Goal: Feedback & Contribution: Leave review/rating

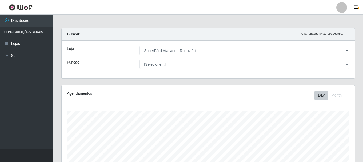
select select "400"
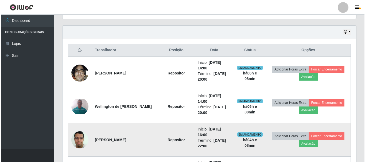
scroll to position [111, 293]
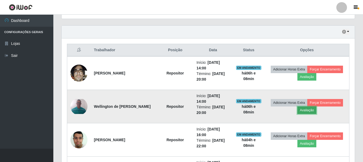
click at [308, 109] on button "Avaliação" at bounding box center [307, 110] width 19 height 7
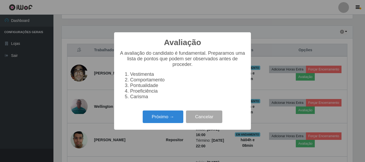
scroll to position [111, 291]
click at [152, 117] on button "Próximo →" at bounding box center [163, 117] width 41 height 13
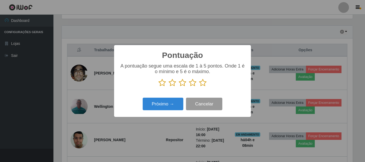
scroll to position [266852, 266672]
click at [202, 83] on icon at bounding box center [202, 83] width 7 height 8
click at [199, 87] on input "radio" at bounding box center [199, 87] width 0 height 0
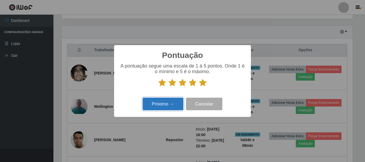
click at [171, 103] on button "Próximo →" at bounding box center [163, 104] width 41 height 13
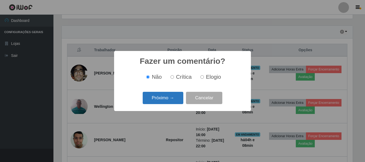
click at [178, 99] on button "Próximo →" at bounding box center [163, 98] width 41 height 13
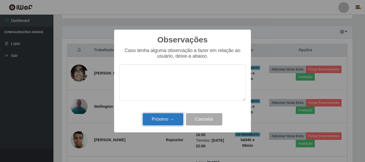
click at [175, 120] on button "Próximo →" at bounding box center [163, 119] width 41 height 13
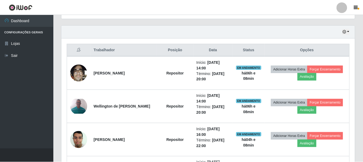
scroll to position [111, 293]
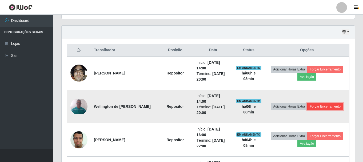
click at [329, 107] on button "Forçar Encerramento" at bounding box center [326, 106] width 36 height 7
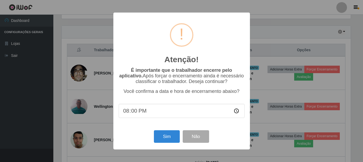
scroll to position [111, 291]
click at [167, 136] on button "Sim" at bounding box center [168, 136] width 26 height 13
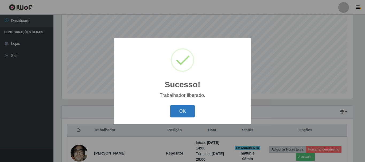
click at [180, 111] on button "OK" at bounding box center [182, 111] width 25 height 13
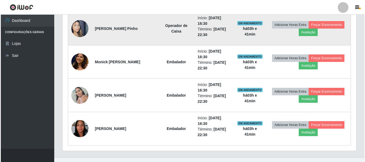
scroll to position [525, 0]
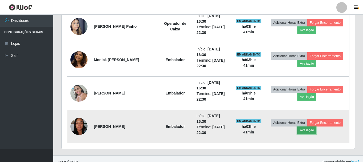
click at [311, 132] on button "Avaliação" at bounding box center [307, 130] width 19 height 7
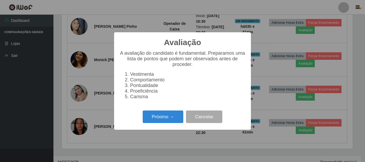
scroll to position [111, 291]
click at [166, 123] on button "Próximo →" at bounding box center [163, 117] width 41 height 13
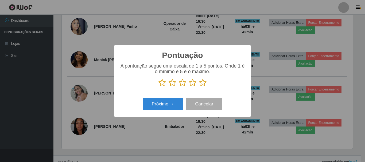
click at [192, 82] on icon at bounding box center [192, 83] width 7 height 8
click at [189, 87] on input "radio" at bounding box center [189, 87] width 0 height 0
click at [175, 111] on div "Próximo → Cancelar" at bounding box center [182, 103] width 126 height 15
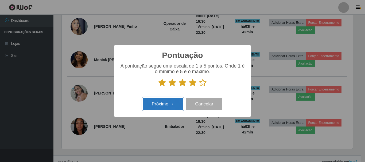
click at [172, 107] on button "Próximo →" at bounding box center [163, 104] width 41 height 13
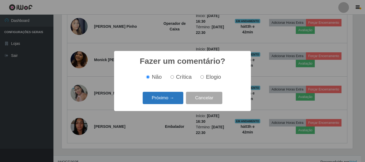
click at [178, 98] on button "Próximo →" at bounding box center [163, 98] width 41 height 13
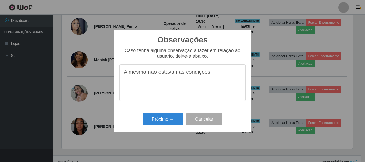
click at [194, 77] on textarea "A mesma não estava nas condiçoes" at bounding box center [182, 82] width 126 height 37
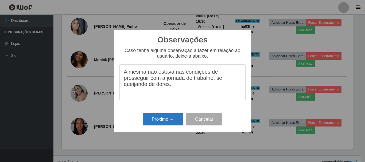
type textarea "A mesma não estava nas condições de prosseguir com a jornada de trabalho, se qu…"
click at [154, 125] on button "Próximo →" at bounding box center [163, 119] width 41 height 13
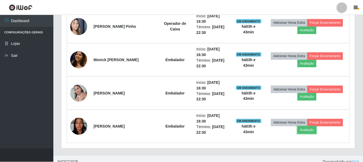
scroll to position [111, 293]
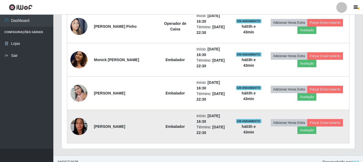
click at [74, 124] on img at bounding box center [78, 126] width 17 height 23
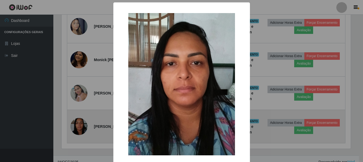
scroll to position [111, 291]
click at [74, 124] on div "× OK Cancel" at bounding box center [182, 81] width 365 height 162
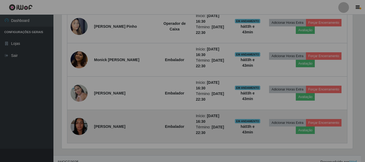
scroll to position [111, 293]
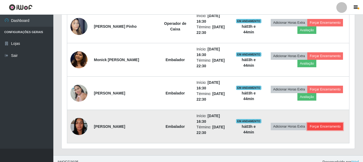
click at [333, 125] on button "Forçar Encerramento" at bounding box center [326, 126] width 36 height 7
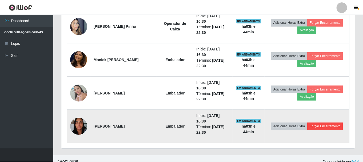
scroll to position [111, 291]
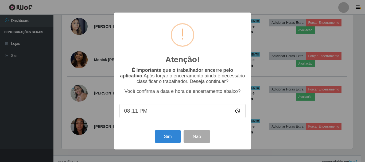
type input "20:15"
click at [164, 140] on button "Sim" at bounding box center [168, 136] width 26 height 13
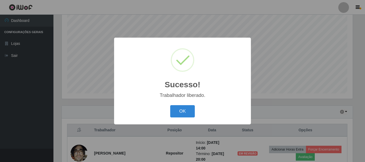
click at [176, 103] on div "Sucesso! × Trabalhador liberado. OK Cancel" at bounding box center [182, 81] width 137 height 86
click at [178, 107] on button "OK" at bounding box center [182, 111] width 25 height 13
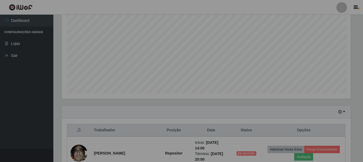
scroll to position [111, 293]
